Goal: Use online tool/utility: Utilize a website feature to perform a specific function

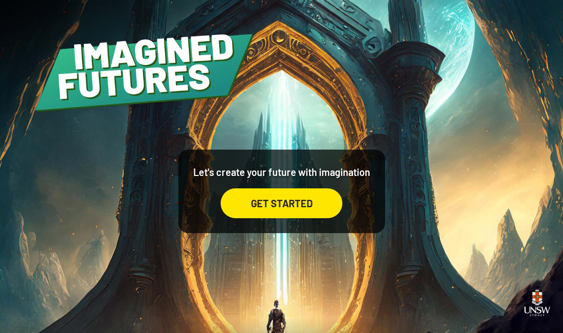
click at [255, 218] on div "GET STARTED" at bounding box center [281, 203] width 122 height 30
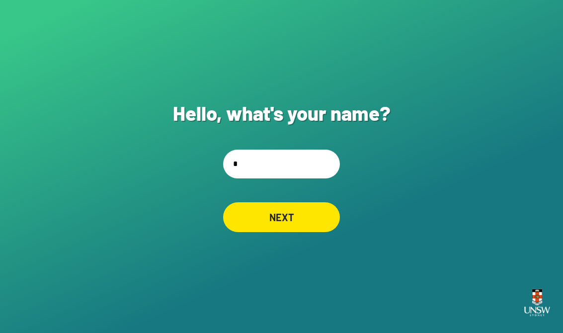
click at [262, 178] on input "*" at bounding box center [281, 163] width 117 height 29
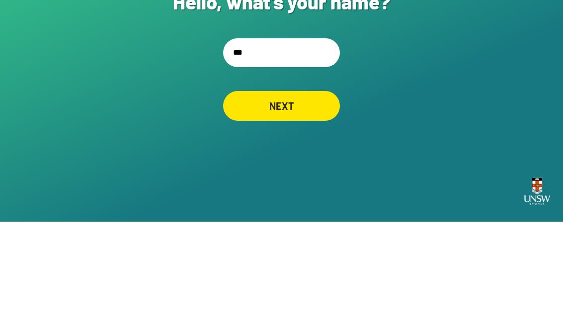
type input "****"
click at [254, 202] on div "NEXT" at bounding box center [281, 217] width 117 height 30
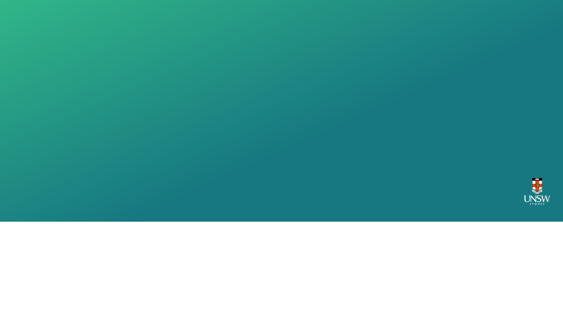
scroll to position [15, 0]
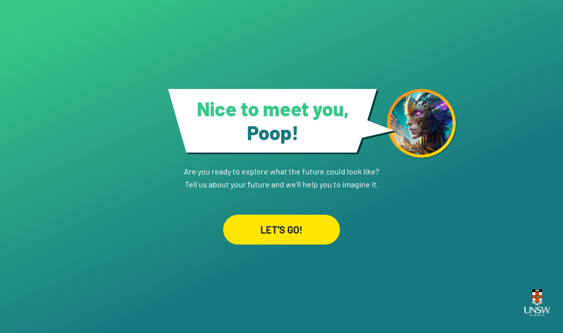
click at [256, 229] on div "LET'S GO!" at bounding box center [281, 229] width 117 height 30
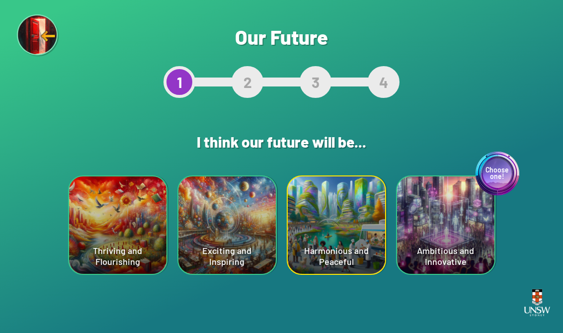
click at [444, 261] on div "Choose one! Ambitious and Innovative" at bounding box center [445, 224] width 97 height 97
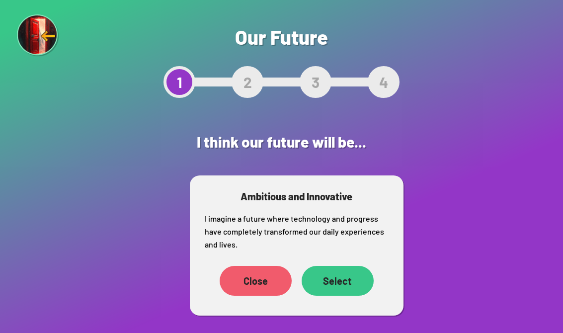
click at [337, 281] on div "Select" at bounding box center [337, 281] width 72 height 30
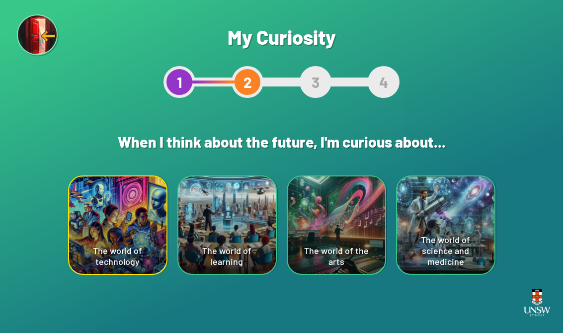
click at [474, 264] on div "The world of science and medicine" at bounding box center [445, 224] width 97 height 97
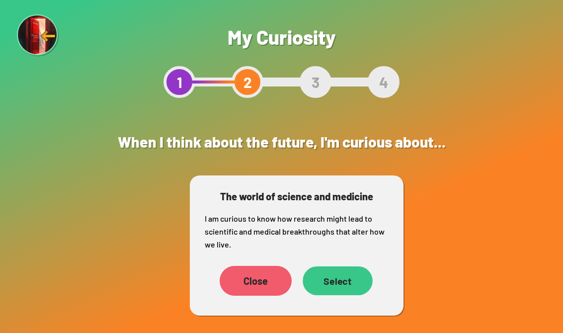
click at [352, 289] on div "Select" at bounding box center [337, 280] width 70 height 29
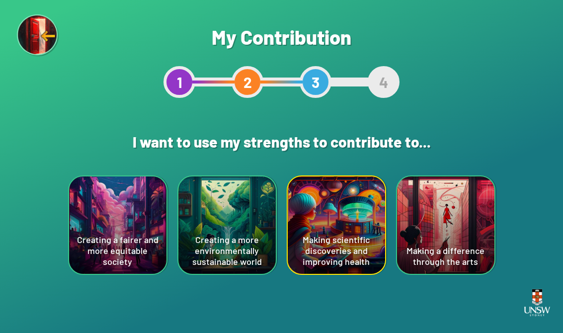
click at [373, 274] on div "Making scientific discoveries and improving health" at bounding box center [335, 224] width 99 height 99
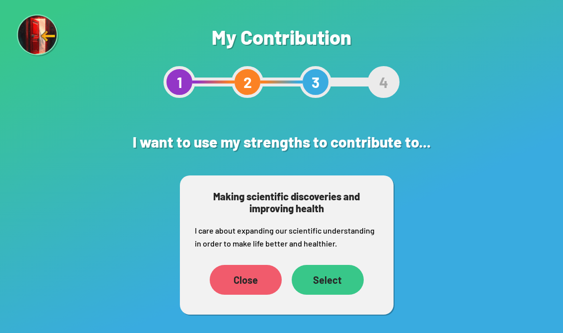
click at [349, 286] on div "Select" at bounding box center [327, 280] width 72 height 30
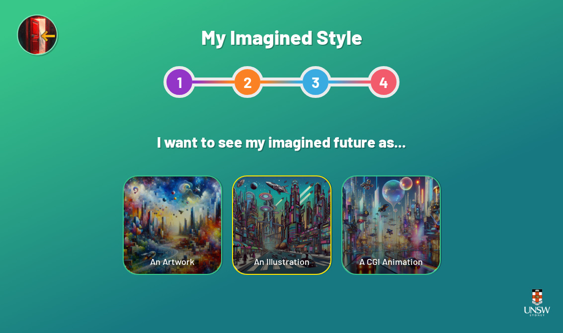
click at [180, 268] on div "An Artwork" at bounding box center [172, 224] width 97 height 97
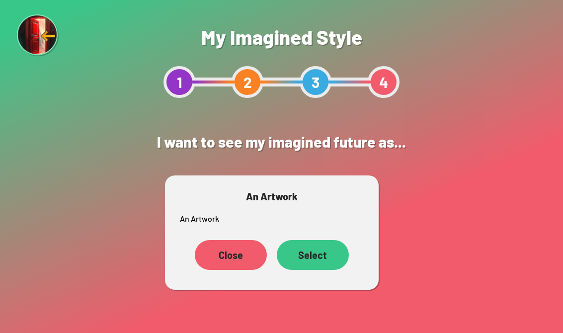
click at [214, 265] on div "Close" at bounding box center [231, 255] width 72 height 30
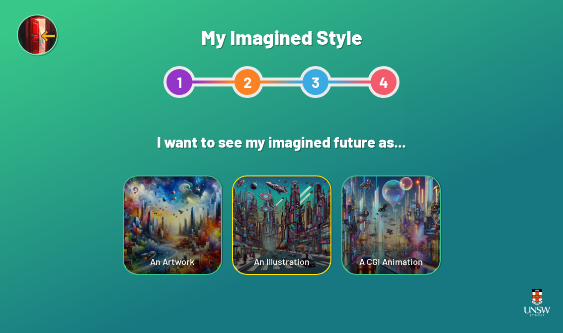
click at [264, 258] on div "An Illustration" at bounding box center [281, 224] width 97 height 97
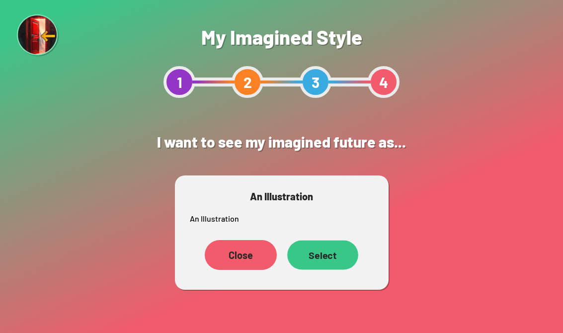
click at [333, 263] on div "Select" at bounding box center [322, 254] width 71 height 29
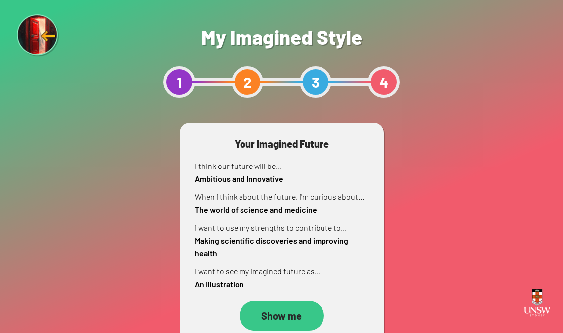
click at [300, 317] on div "Show me" at bounding box center [281, 315] width 84 height 30
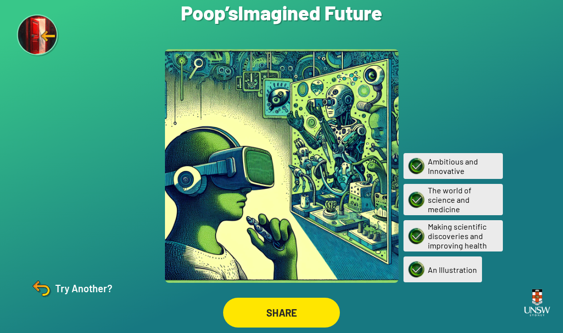
click at [36, 300] on img at bounding box center [41, 288] width 24 height 24
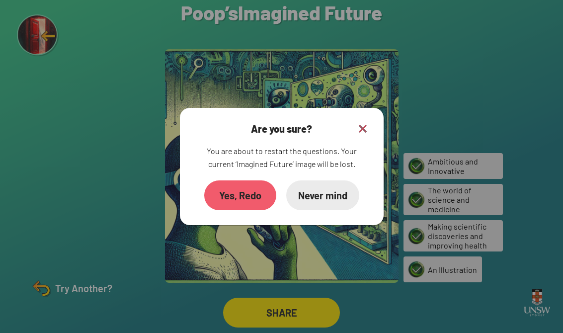
click at [229, 204] on div "Yes, Redo" at bounding box center [240, 195] width 72 height 30
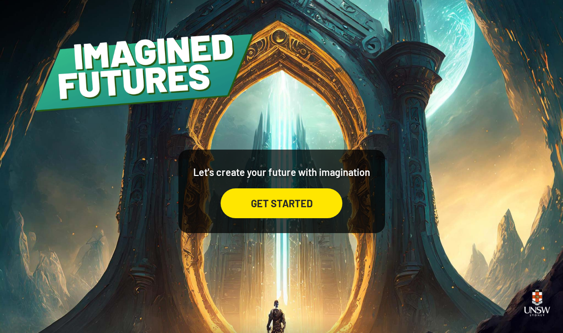
click at [252, 215] on div "GET STARTED" at bounding box center [281, 203] width 122 height 30
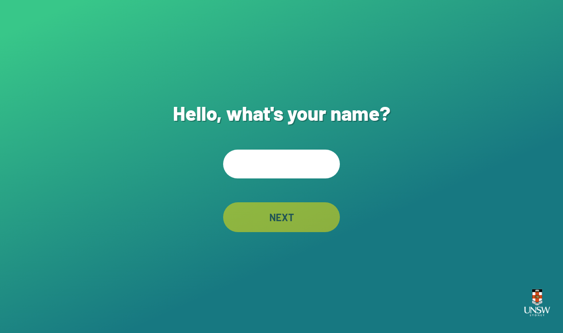
click at [255, 175] on input "text" at bounding box center [281, 163] width 117 height 29
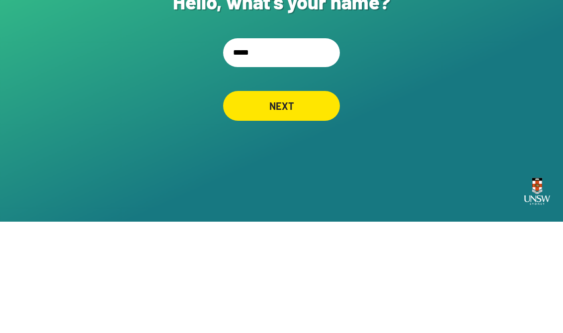
click at [169, 94] on div "Hello, what's your name? ***** NEXT" at bounding box center [281, 166] width 563 height 333
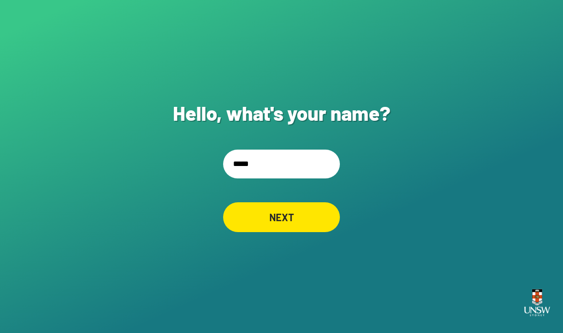
click at [256, 151] on input "*****" at bounding box center [281, 163] width 117 height 29
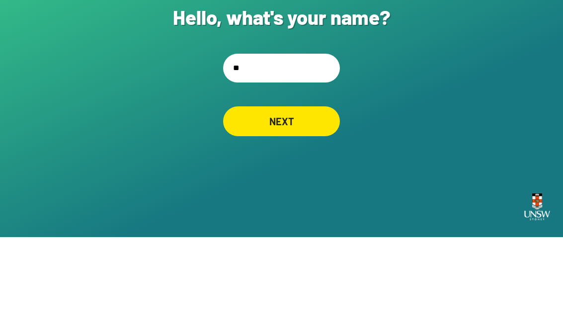
type input "*"
type input "***"
click at [209, 106] on div "Hello, what's your name? *** NEXT" at bounding box center [281, 166] width 563 height 333
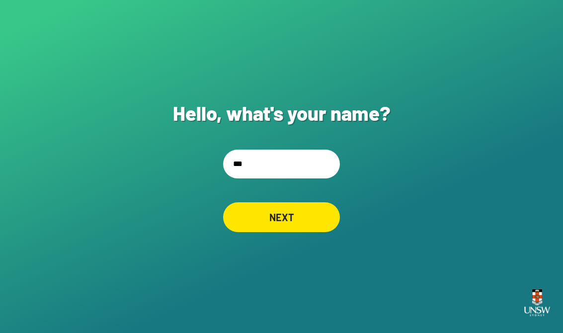
click at [253, 217] on div "NEXT" at bounding box center [281, 217] width 117 height 30
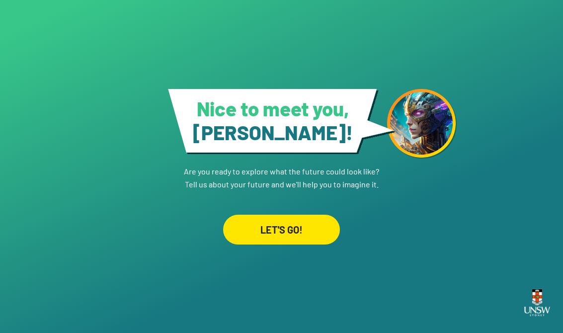
click at [272, 230] on div "LET'S GO!" at bounding box center [281, 229] width 117 height 30
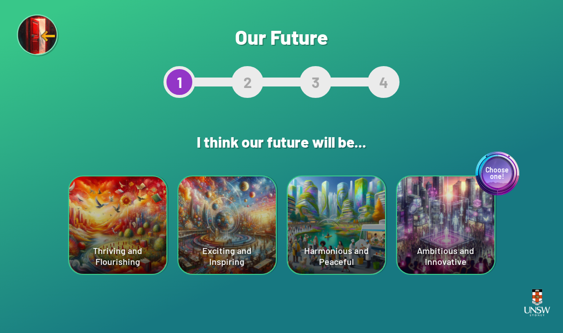
click at [218, 218] on div "Exciting and Inspiring" at bounding box center [226, 224] width 97 height 97
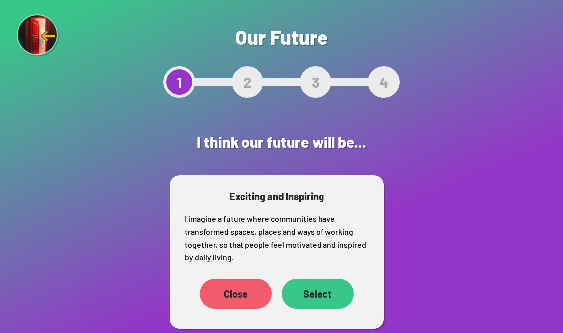
click at [338, 297] on div "Select" at bounding box center [318, 294] width 72 height 30
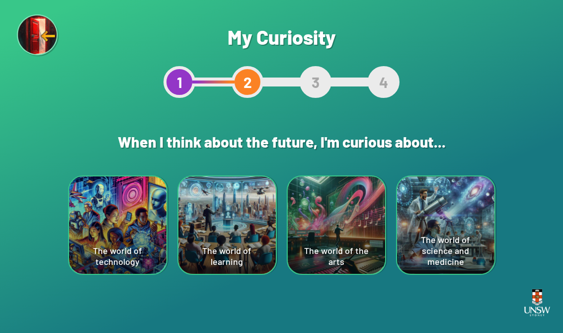
click at [114, 205] on div "The world of technology" at bounding box center [117, 224] width 97 height 97
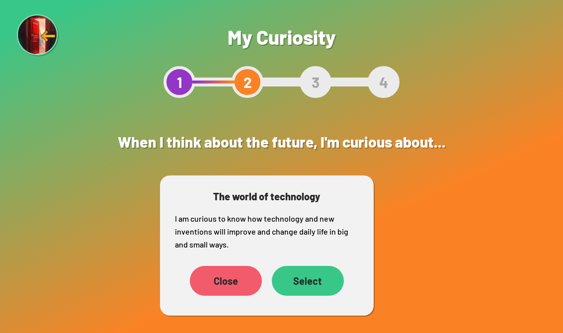
click at [316, 282] on div "Select" at bounding box center [308, 281] width 72 height 30
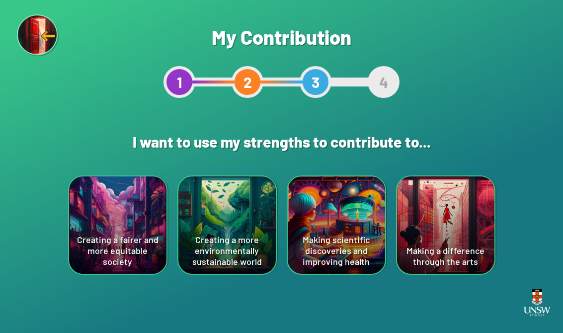
click at [348, 227] on div "Making scientific discoveries and improving health" at bounding box center [335, 224] width 97 height 97
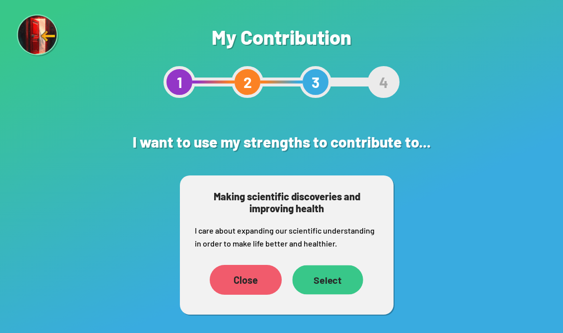
click at [344, 271] on div "Select" at bounding box center [327, 279] width 71 height 29
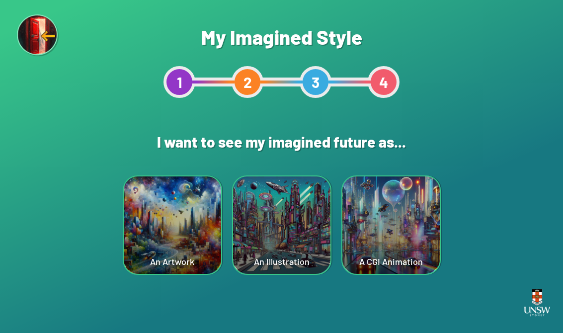
click at [408, 231] on div "A CGI Animation" at bounding box center [390, 224] width 97 height 97
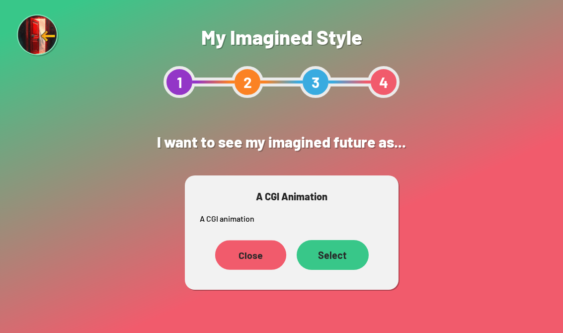
click at [230, 257] on div "Close" at bounding box center [249, 254] width 71 height 29
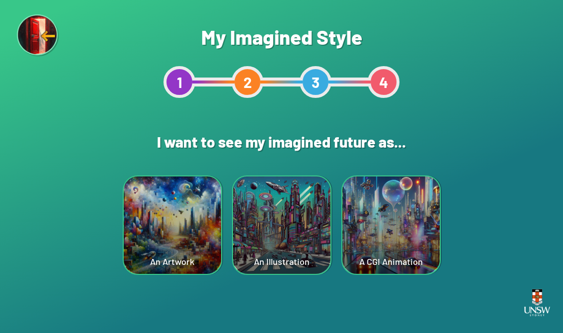
click at [413, 222] on div "A CGI Animation" at bounding box center [390, 224] width 97 height 97
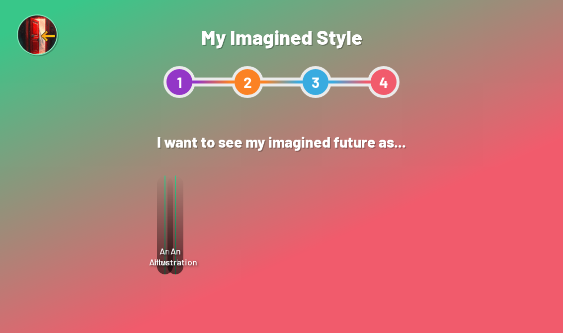
click at [341, 257] on div "Select" at bounding box center [333, 255] width 72 height 30
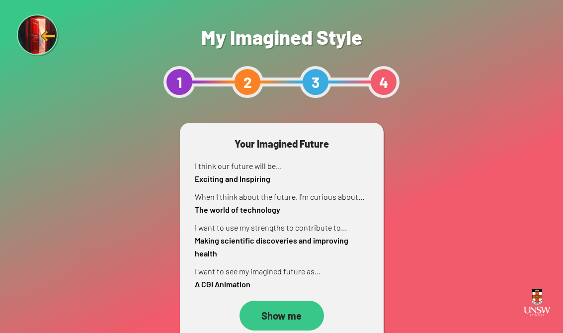
click at [301, 310] on div "Show me" at bounding box center [281, 315] width 84 height 30
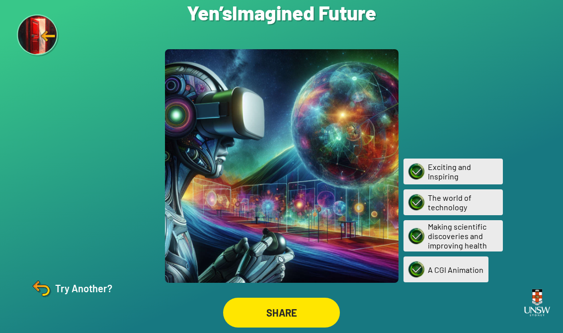
scroll to position [15, 0]
click at [73, 293] on div "Try Another?" at bounding box center [70, 288] width 83 height 24
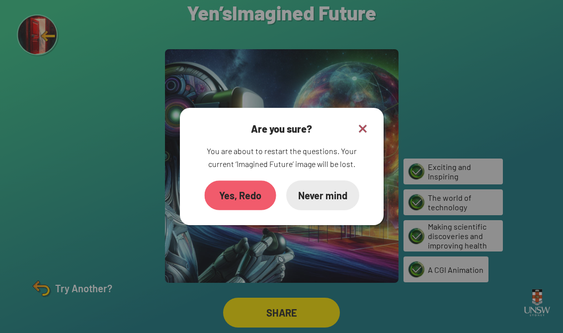
click at [238, 189] on div "Yes, Redo" at bounding box center [239, 195] width 71 height 30
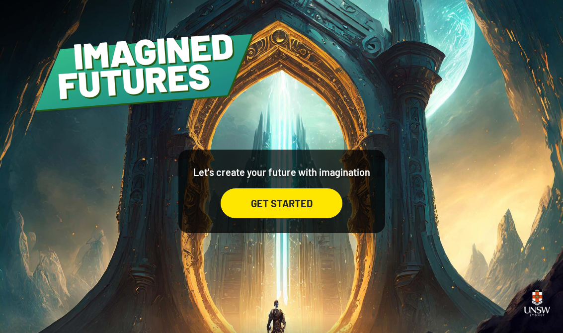
click at [302, 217] on div "GET STARTED" at bounding box center [281, 203] width 122 height 30
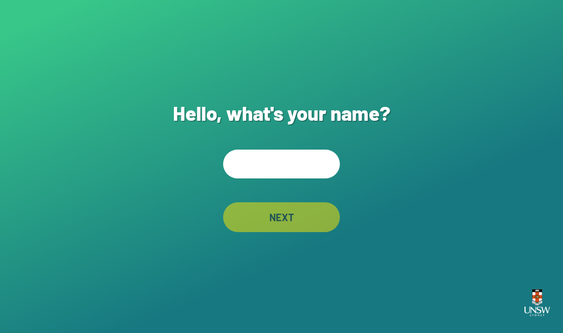
click at [309, 168] on input "text" at bounding box center [281, 163] width 117 height 29
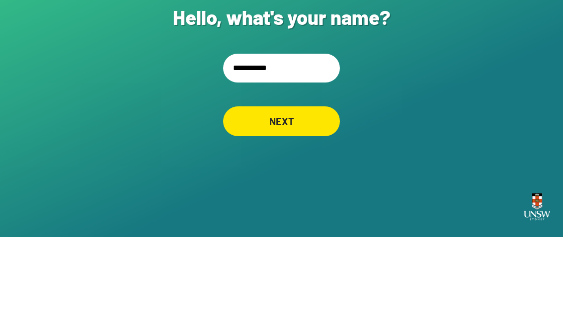
type input "**********"
click at [251, 202] on div "NEXT" at bounding box center [281, 217] width 117 height 30
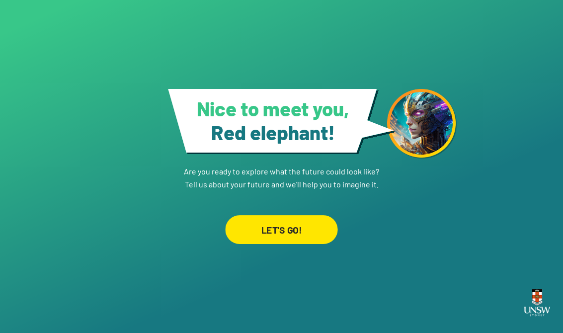
click at [333, 232] on div "LET'S GO!" at bounding box center [281, 229] width 112 height 29
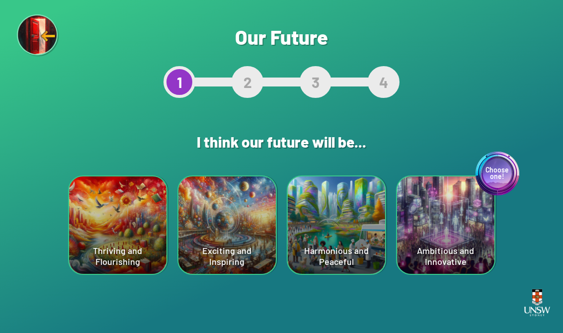
click at [246, 225] on div "Exciting and Inspiring" at bounding box center [226, 224] width 97 height 97
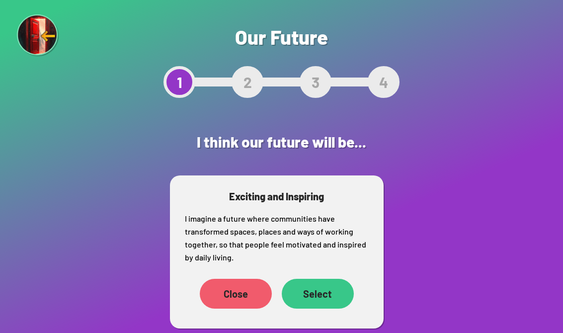
click at [318, 292] on div "Select" at bounding box center [318, 294] width 72 height 30
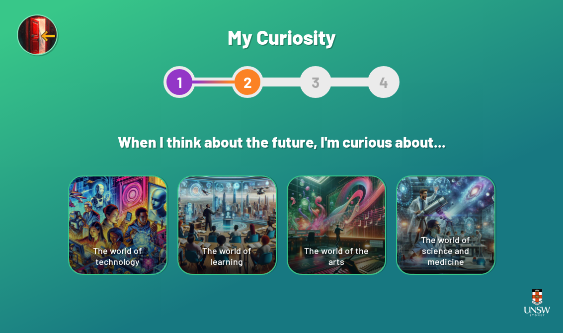
click at [447, 205] on div "The world of science and medicine" at bounding box center [445, 224] width 97 height 97
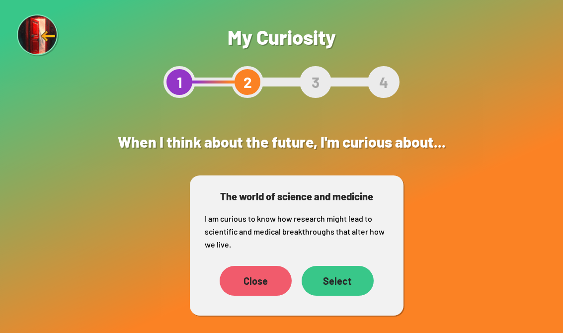
click at [268, 285] on div "Close" at bounding box center [255, 281] width 72 height 30
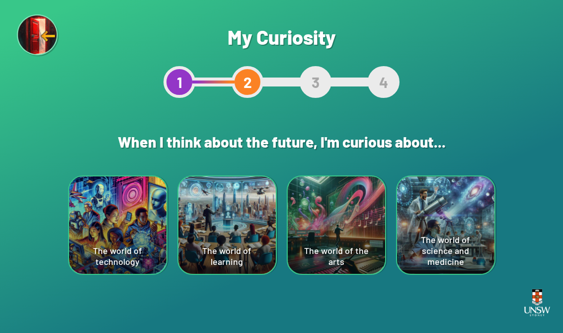
click at [143, 220] on div "The world of technology" at bounding box center [117, 224] width 97 height 97
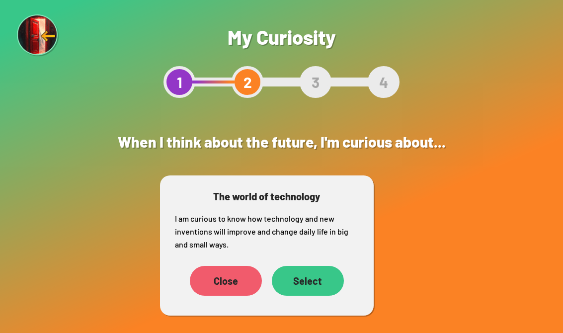
click at [319, 287] on div "Select" at bounding box center [308, 281] width 72 height 30
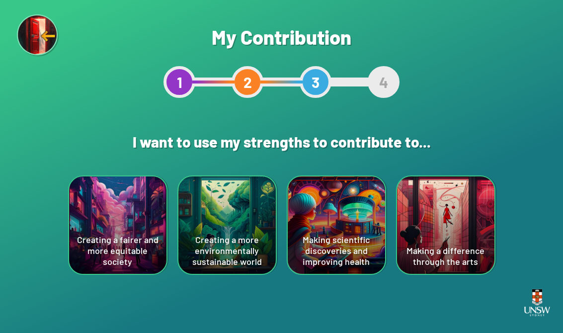
click at [361, 246] on div "Making scientific discoveries and improving health" at bounding box center [335, 224] width 97 height 97
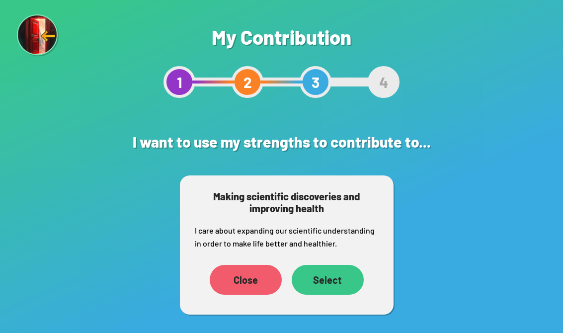
click at [339, 274] on div "Select" at bounding box center [327, 280] width 72 height 30
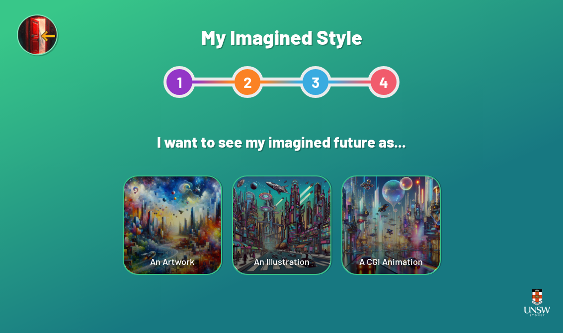
click at [401, 227] on div "A CGI Animation" at bounding box center [390, 224] width 97 height 97
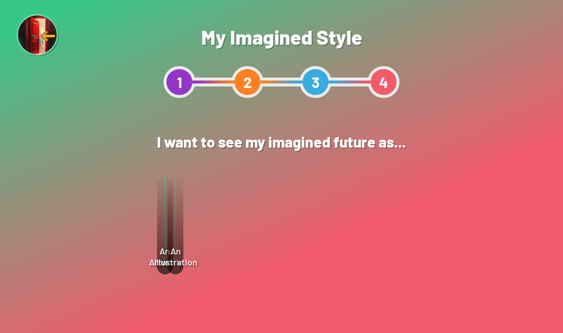
click at [358, 254] on div "Select" at bounding box center [333, 255] width 72 height 30
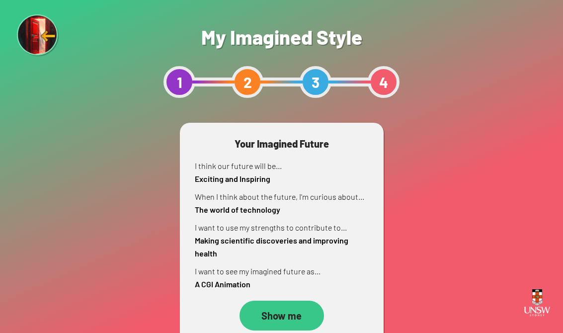
click at [299, 308] on div "Show me" at bounding box center [281, 315] width 84 height 30
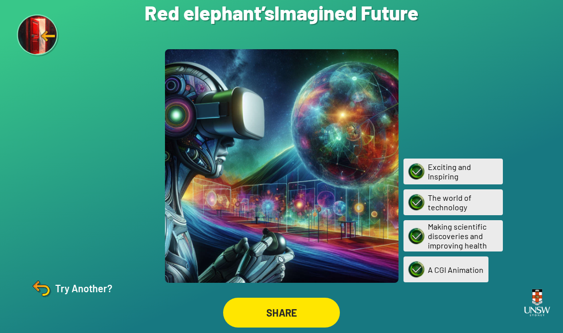
click at [52, 300] on img at bounding box center [41, 288] width 24 height 24
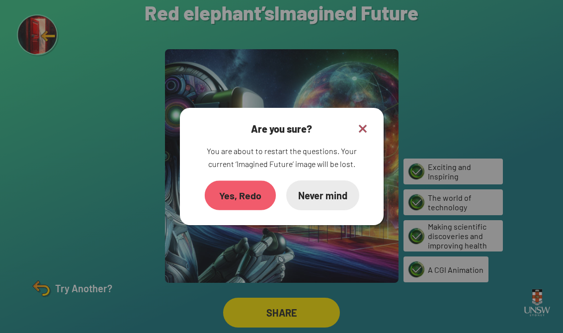
click at [231, 210] on div "Yes, Redo" at bounding box center [239, 194] width 71 height 29
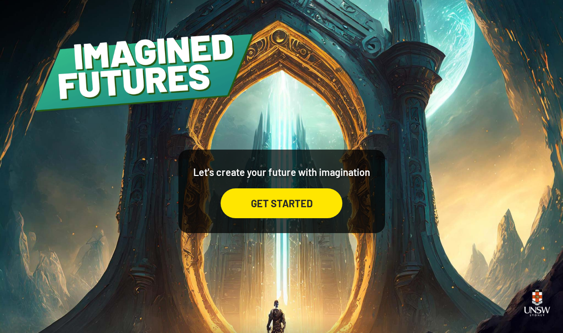
click at [268, 233] on div "Let's create your future with imagination GET STARTED" at bounding box center [281, 190] width 207 height 83
click at [290, 208] on div "GET STARTED" at bounding box center [281, 203] width 122 height 30
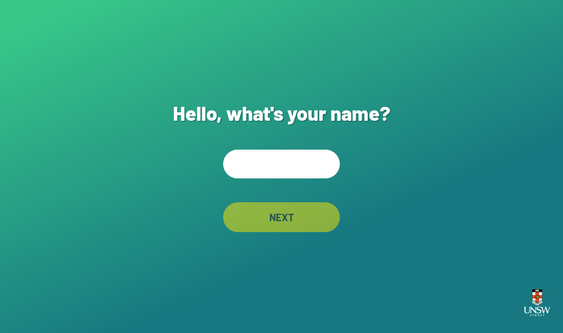
click at [297, 170] on input "text" at bounding box center [281, 163] width 117 height 29
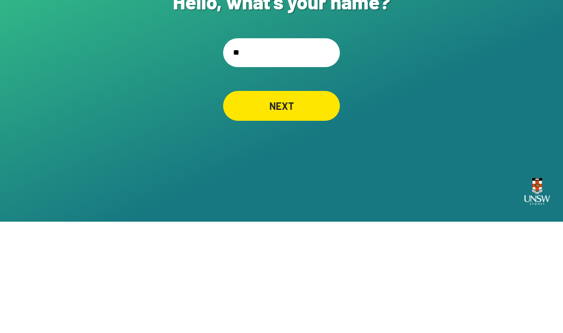
type input "*"
type input "*****"
click at [256, 202] on div "NEXT" at bounding box center [281, 217] width 117 height 30
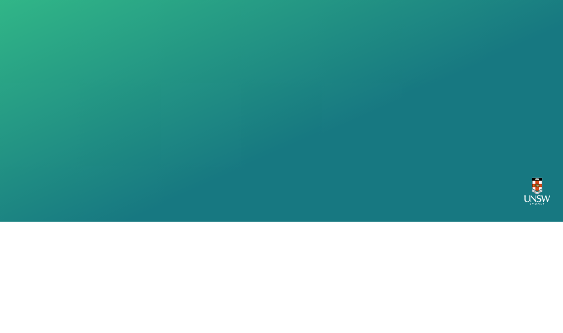
scroll to position [15, 0]
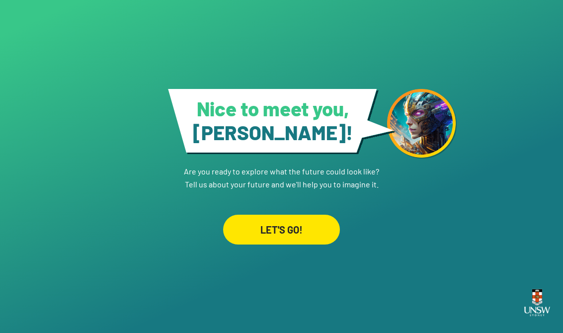
click at [280, 202] on link "LET'S GO!" at bounding box center [281, 218] width 117 height 54
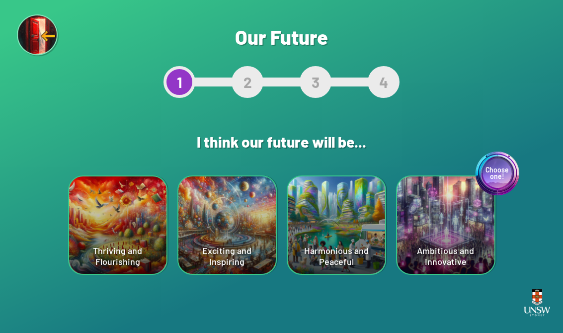
click at [331, 247] on div "Harmonious and Peaceful" at bounding box center [335, 224] width 97 height 97
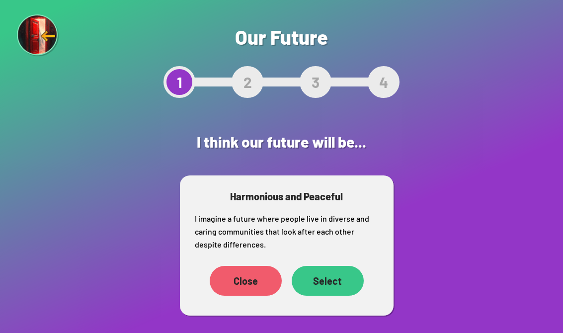
click at [332, 282] on div "Select" at bounding box center [327, 281] width 72 height 30
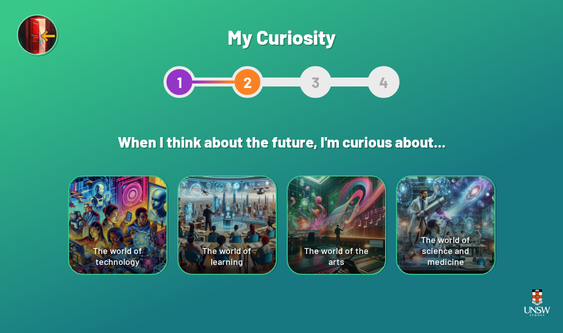
click at [455, 202] on div "The world of science and medicine" at bounding box center [445, 224] width 97 height 97
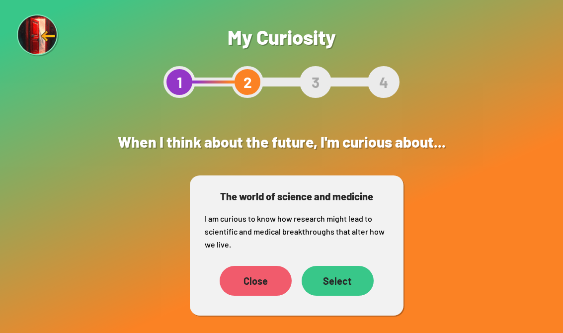
click at [349, 278] on div "Select" at bounding box center [337, 281] width 72 height 30
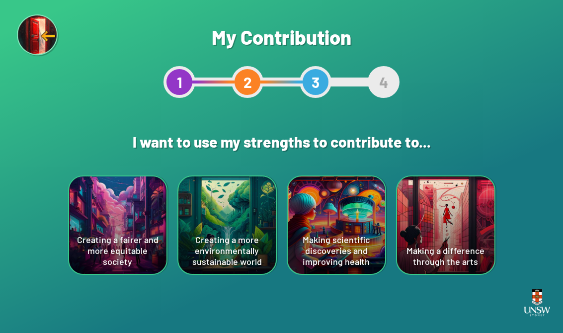
click at [203, 257] on div "Creating a more environmentally sustainable world" at bounding box center [226, 224] width 97 height 97
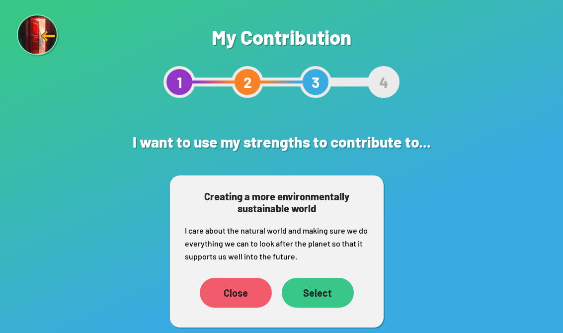
click at [327, 280] on div "Select" at bounding box center [318, 293] width 72 height 30
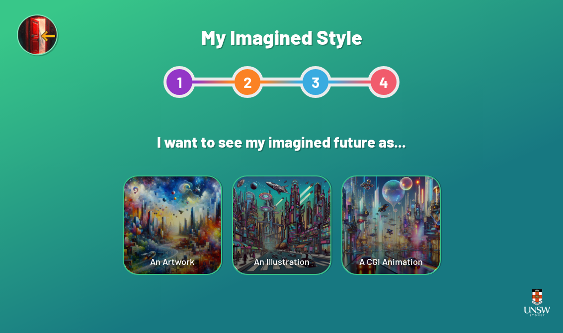
click at [158, 215] on div "An Artwork" at bounding box center [172, 224] width 97 height 97
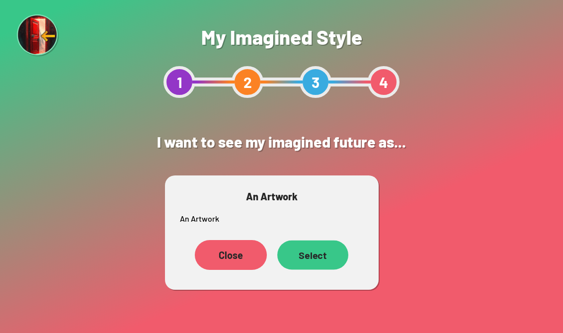
click at [321, 262] on div "Select" at bounding box center [312, 254] width 71 height 29
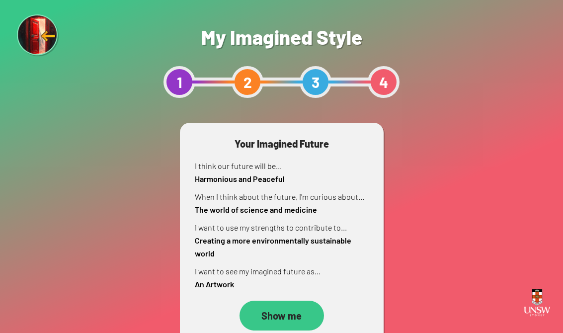
click at [285, 323] on div "Show me" at bounding box center [281, 315] width 84 height 30
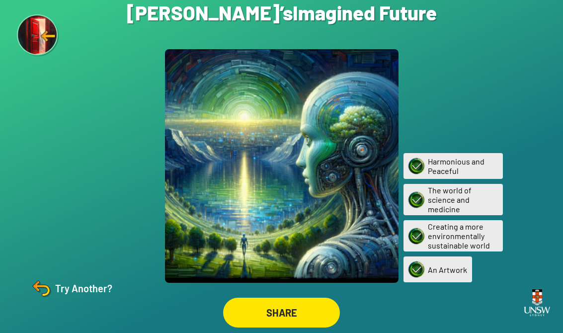
click at [75, 300] on div "Try Another?" at bounding box center [70, 288] width 83 height 24
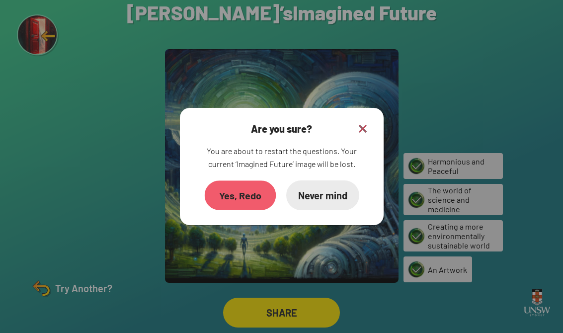
click at [247, 206] on div "Yes, Redo" at bounding box center [239, 194] width 71 height 29
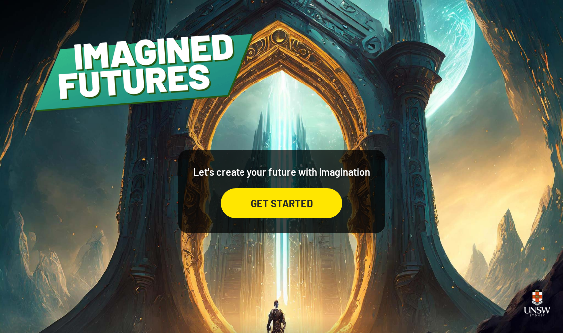
click at [299, 214] on div "GET STARTED" at bounding box center [281, 203] width 122 height 30
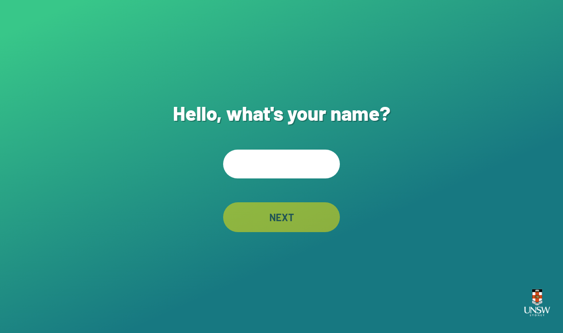
click at [293, 172] on input "text" at bounding box center [281, 163] width 117 height 29
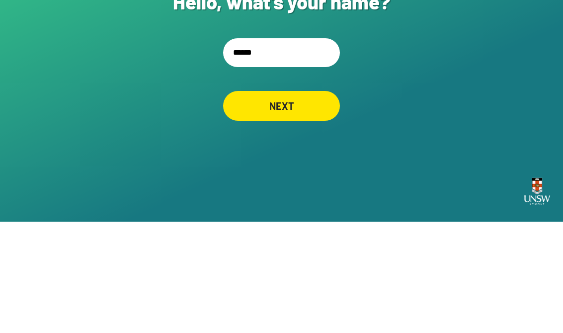
type input "******"
click at [312, 94] on div "Hello, what's your name? ****** NEXT" at bounding box center [281, 166] width 563 height 333
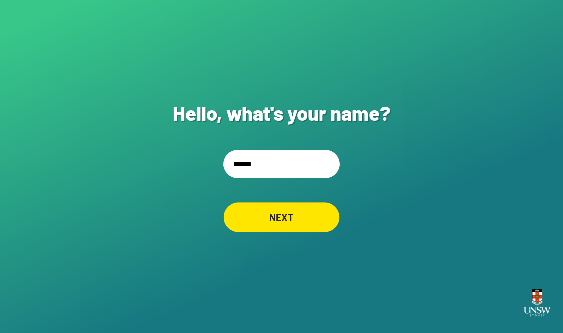
click at [274, 219] on div "NEXT" at bounding box center [281, 217] width 116 height 30
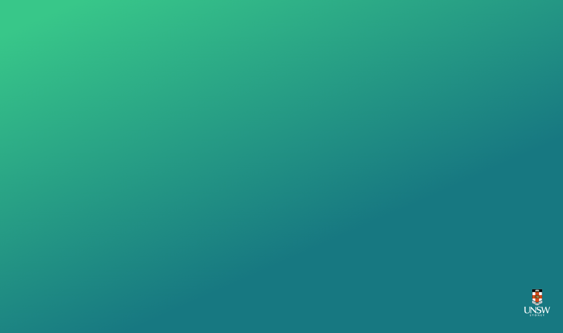
click at [273, 234] on div "LET'S GO!" at bounding box center [281, 229] width 118 height 30
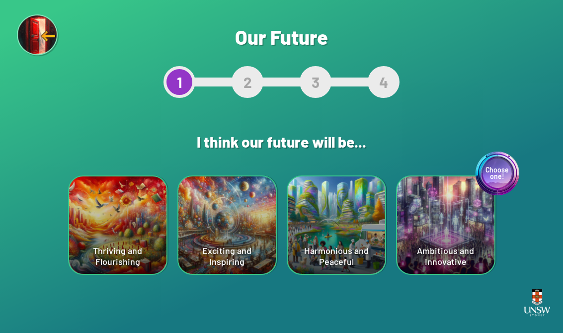
click at [446, 228] on div "Choose one! Ambitious and Innovative" at bounding box center [445, 224] width 97 height 97
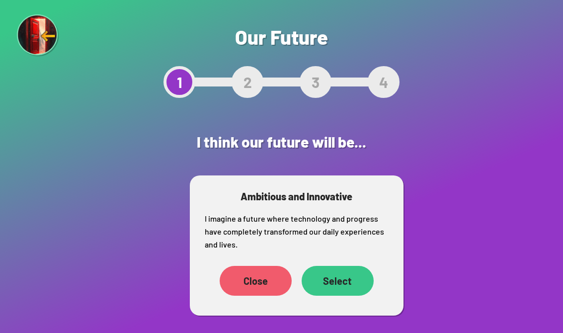
click at [338, 282] on div "Select" at bounding box center [337, 281] width 72 height 30
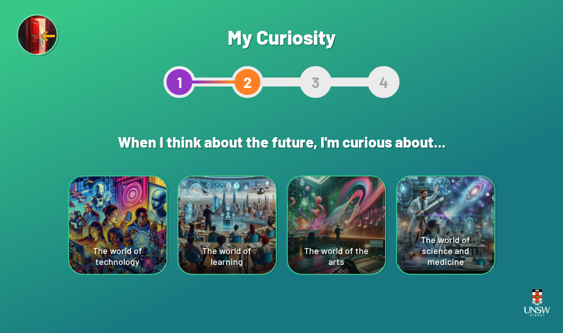
click at [484, 223] on div "The world of science and medicine" at bounding box center [445, 224] width 97 height 97
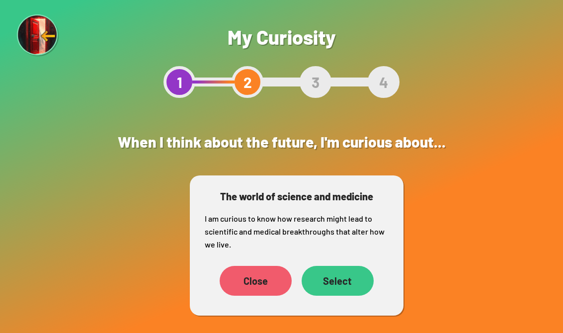
click at [253, 284] on div "Close" at bounding box center [255, 281] width 72 height 30
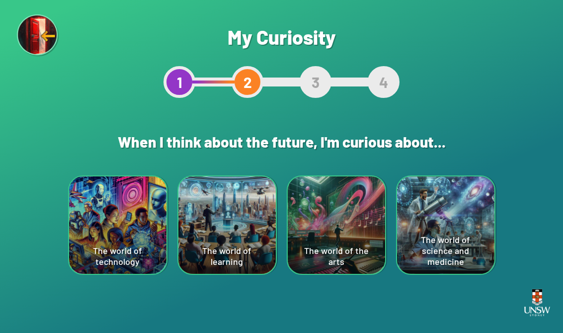
click at [134, 235] on div "The world of technology" at bounding box center [117, 224] width 97 height 97
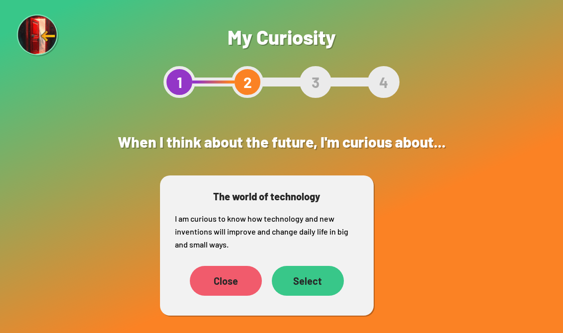
click at [217, 285] on div "Close" at bounding box center [226, 281] width 72 height 30
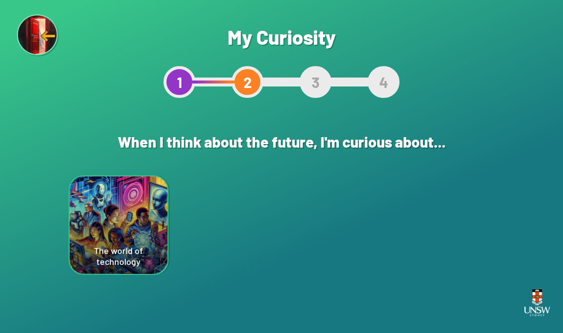
click at [447, 245] on div "The world of science and medicine" at bounding box center [445, 225] width 98 height 98
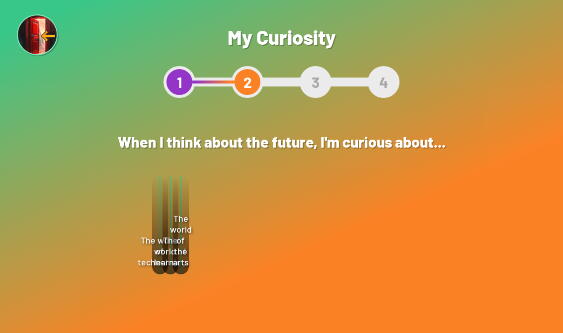
click at [351, 287] on div "Select" at bounding box center [338, 281] width 72 height 30
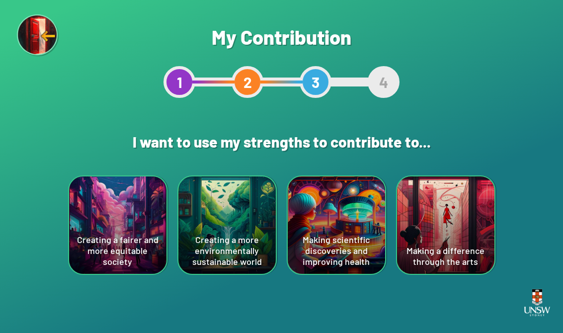
click at [457, 240] on div "Making a difference through the arts" at bounding box center [445, 224] width 97 height 97
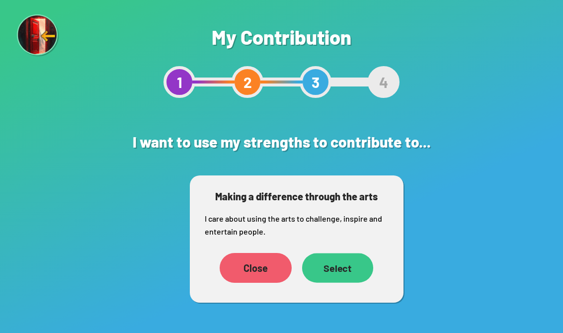
click at [346, 263] on div "Select" at bounding box center [336, 267] width 71 height 29
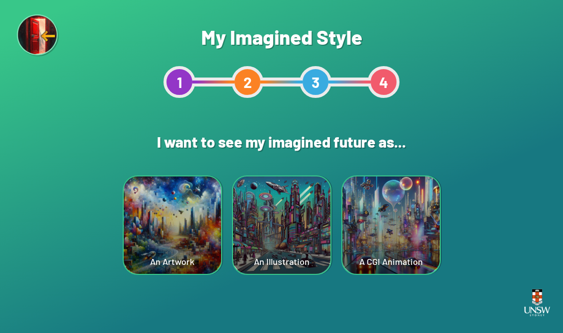
scroll to position [15, 0]
click at [406, 222] on div "A CGI Animation" at bounding box center [390, 224] width 97 height 97
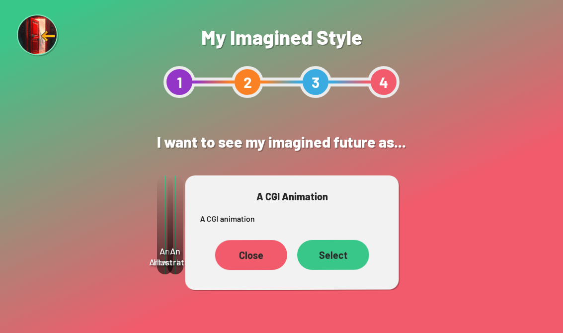
click at [337, 242] on div "Select" at bounding box center [333, 255] width 72 height 30
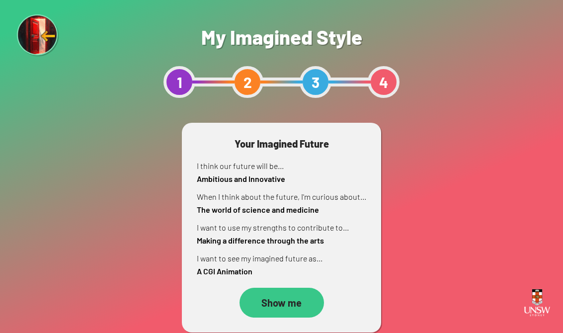
click at [297, 302] on div "Show me" at bounding box center [281, 302] width 84 height 30
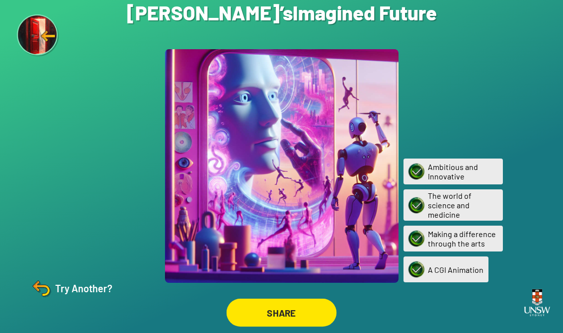
click at [314, 310] on div "SHARE" at bounding box center [281, 312] width 110 height 28
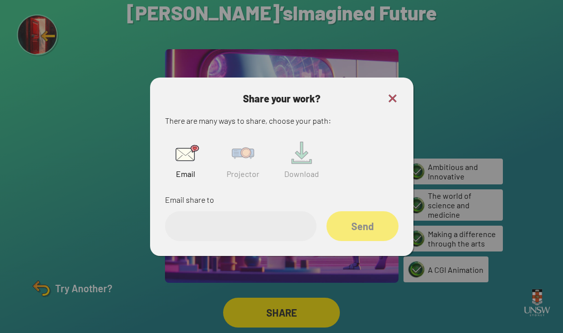
click at [253, 219] on input "email" at bounding box center [240, 226] width 151 height 30
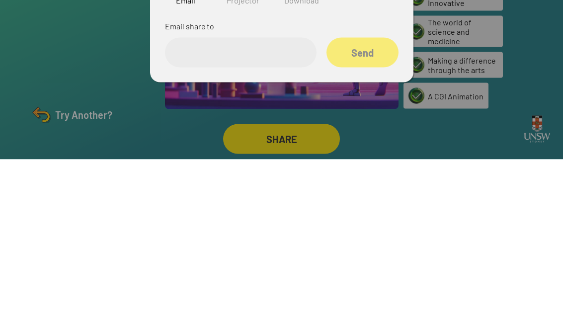
click at [245, 137] on img at bounding box center [243, 153] width 32 height 32
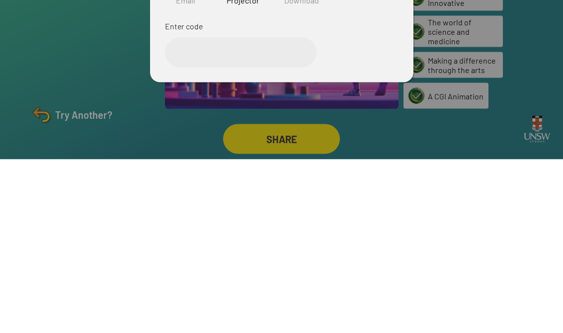
scroll to position [15, 0]
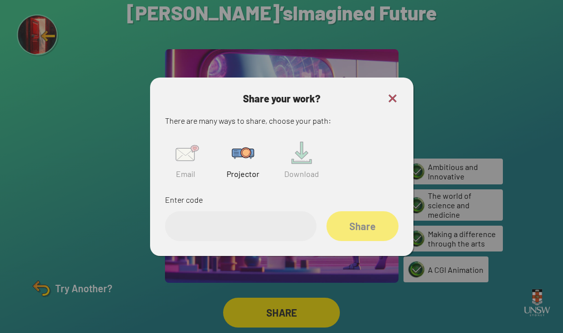
click at [252, 211] on input "text" at bounding box center [240, 226] width 151 height 30
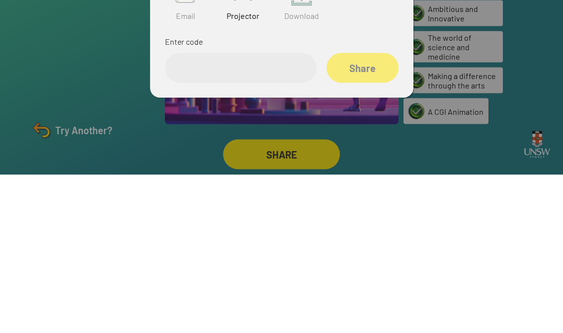
type input "*"
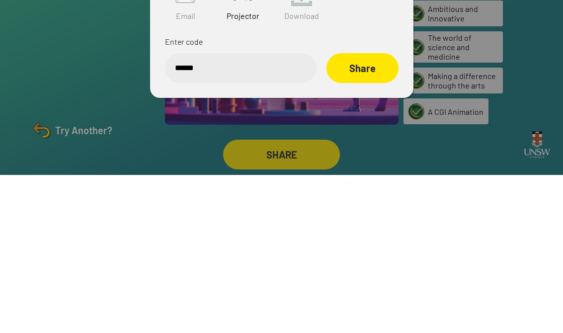
type input "******"
click at [366, 211] on div "Share" at bounding box center [362, 226] width 72 height 30
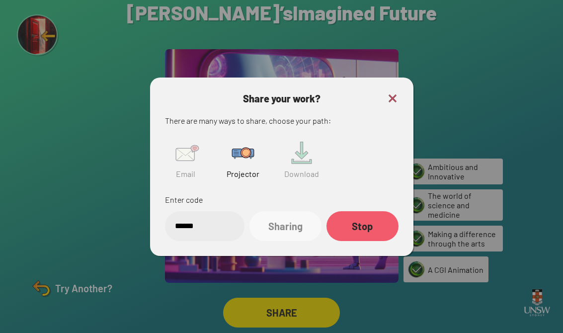
click at [505, 33] on div at bounding box center [281, 166] width 563 height 333
